Goal: Transaction & Acquisition: Book appointment/travel/reservation

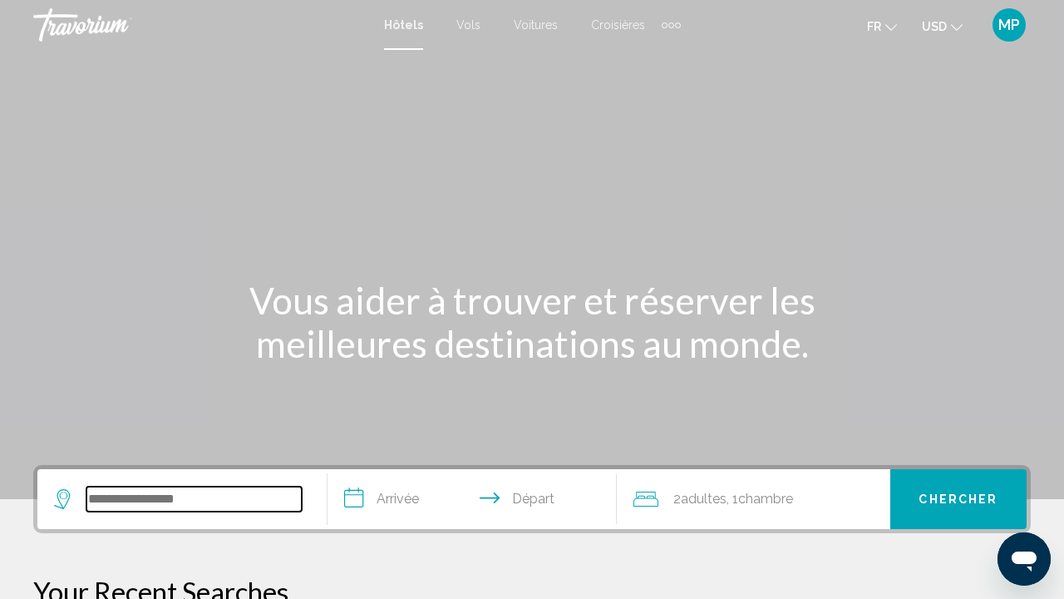
click at [204, 486] on input "Search widget" at bounding box center [193, 498] width 215 height 25
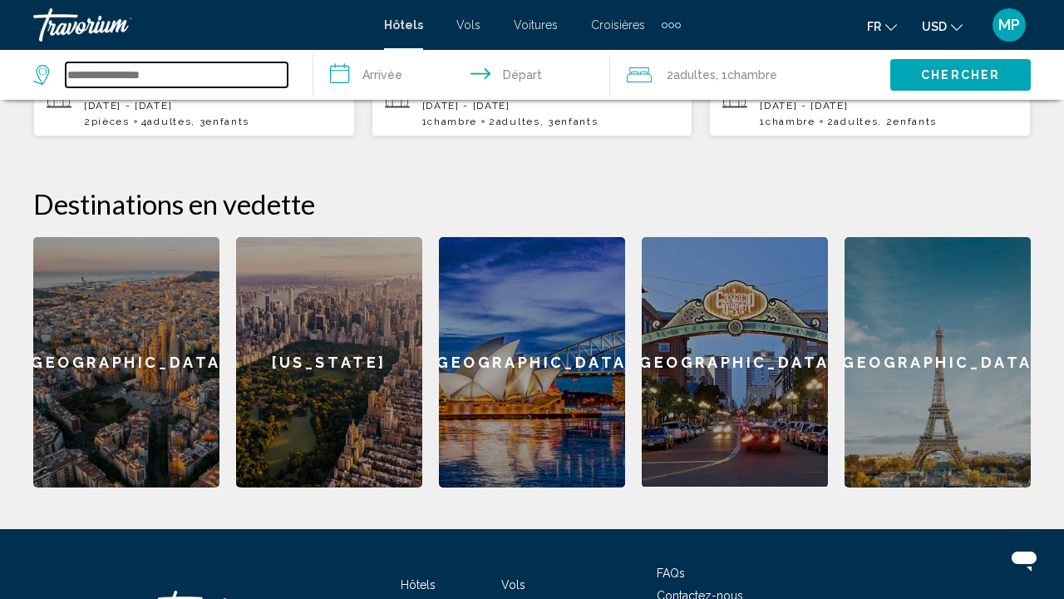
scroll to position [563, 0]
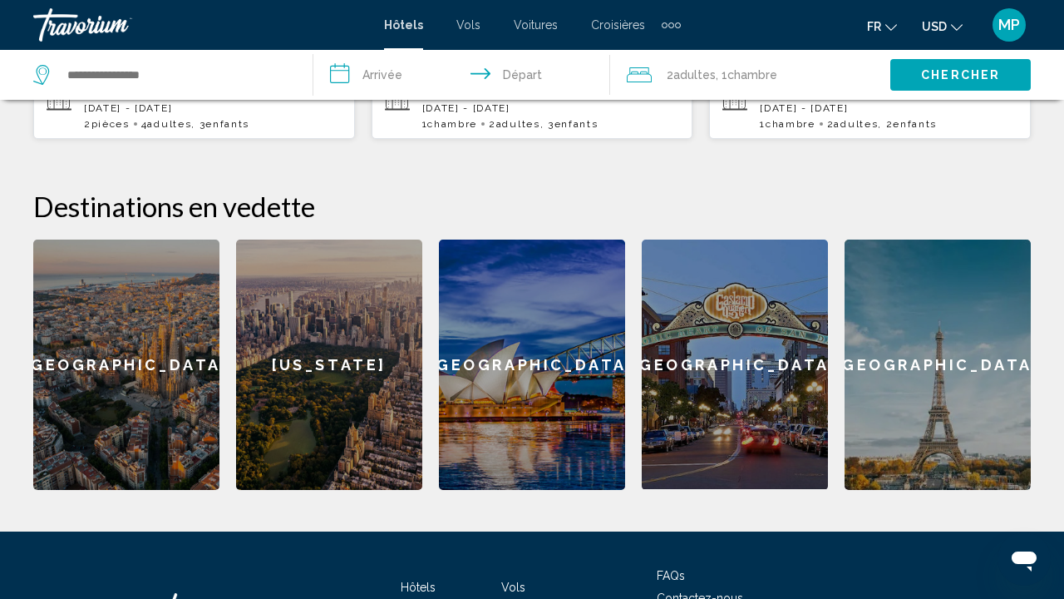
click at [140, 414] on div "Barcelona" at bounding box center [126, 364] width 186 height 250
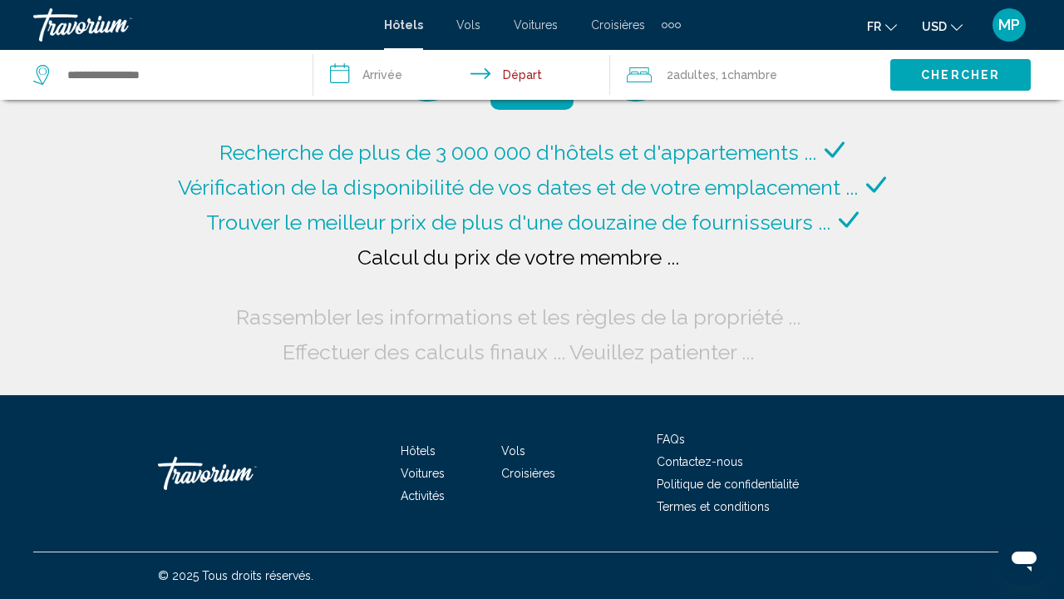
type input "**********"
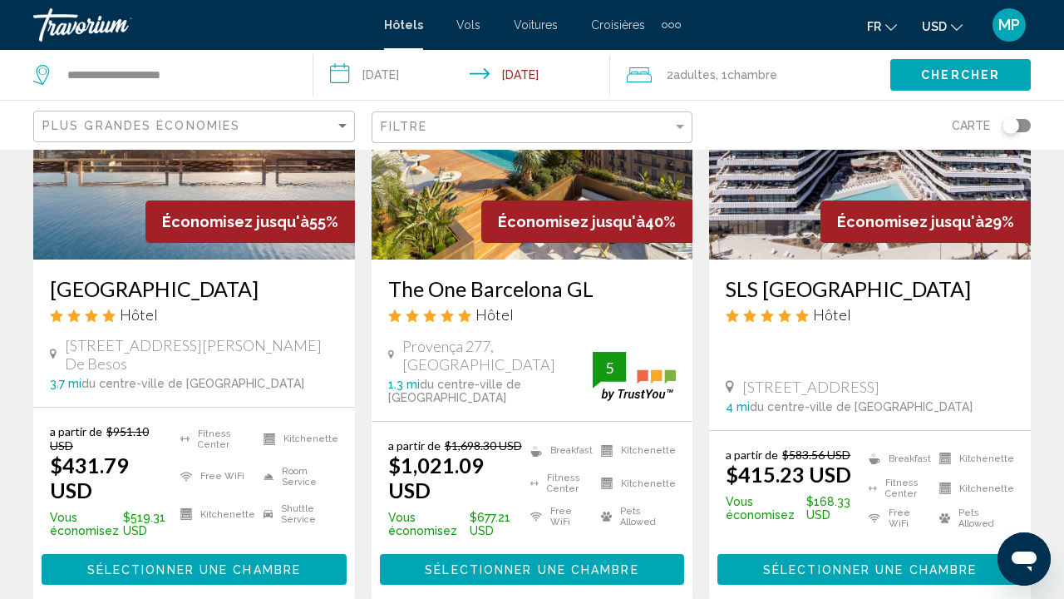
scroll to position [215, 0]
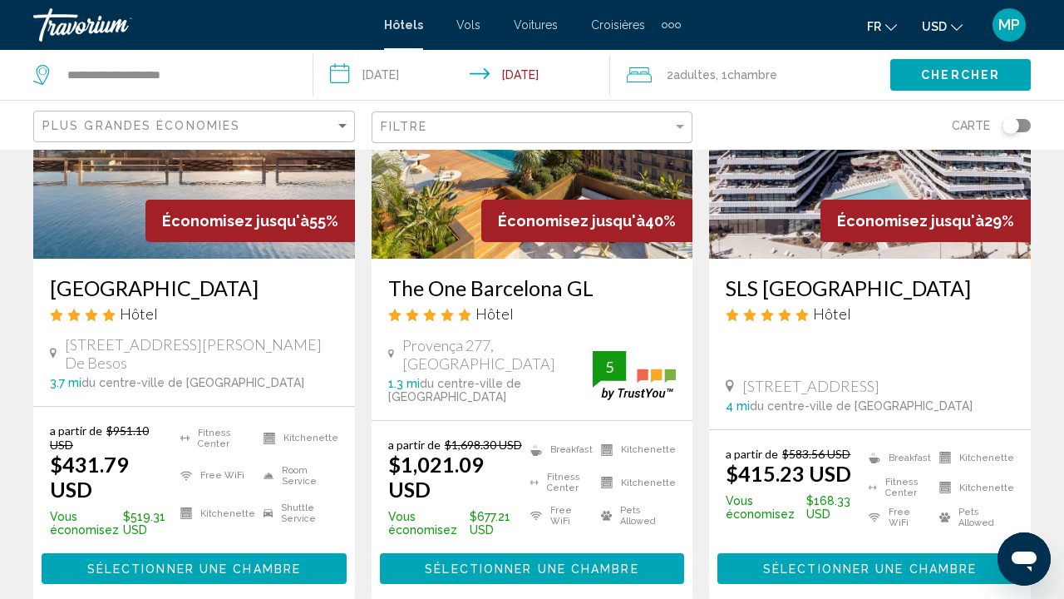
click at [105, 12] on div "Travorium" at bounding box center [116, 24] width 166 height 33
